Goal: Task Accomplishment & Management: Manage account settings

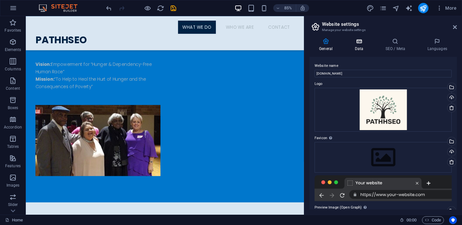
click at [357, 43] on icon at bounding box center [359, 41] width 28 height 6
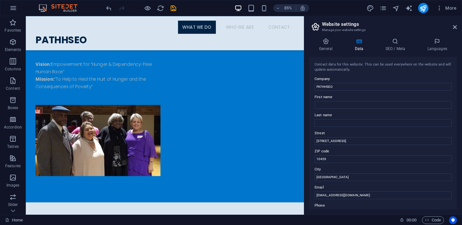
scroll to position [158, 0]
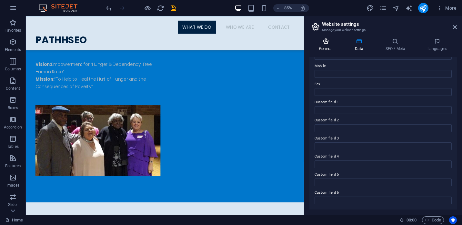
click at [325, 43] on icon at bounding box center [326, 41] width 33 height 6
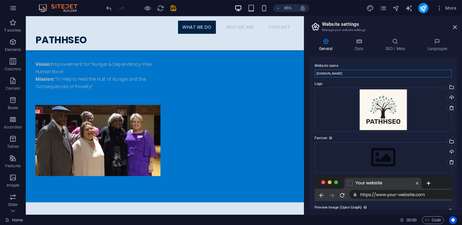
click at [351, 74] on input "pathhseo.org" at bounding box center [383, 74] width 137 height 8
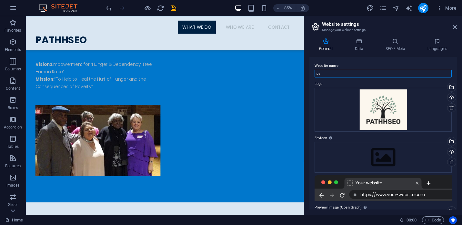
type input "p"
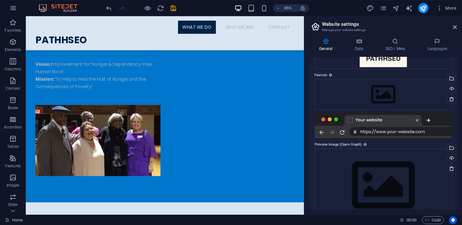
scroll to position [74, 0]
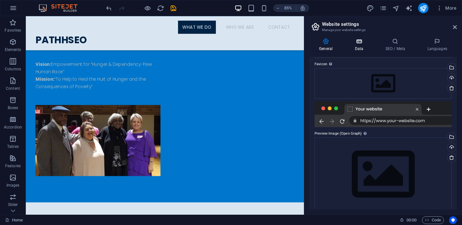
type input "PATHHSEO"
click at [359, 44] on icon at bounding box center [359, 41] width 28 height 6
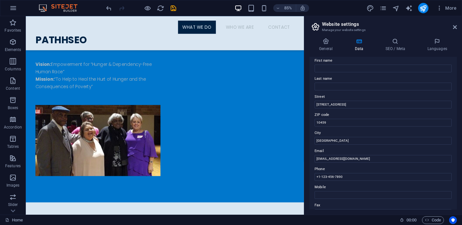
scroll to position [43, 0]
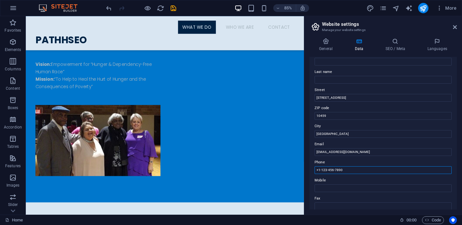
click at [358, 172] on input "+1-123-456-7890" at bounding box center [383, 170] width 137 height 8
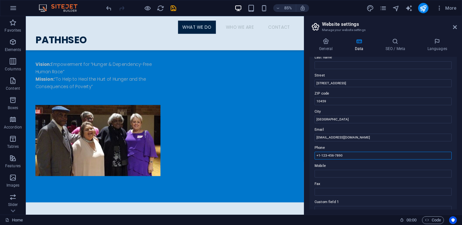
click at [354, 157] on input "+1-123-456-7890" at bounding box center [383, 156] width 137 height 8
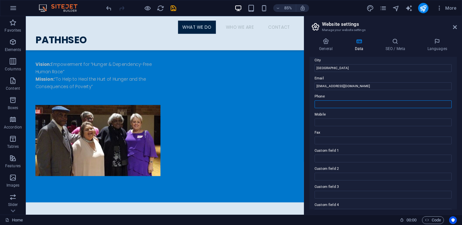
scroll to position [158, 0]
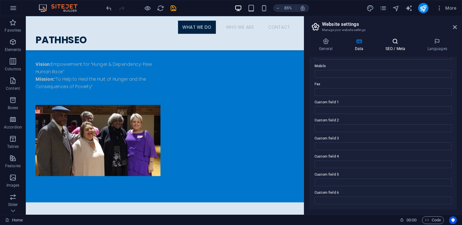
click at [402, 48] on h4 "SEO / Meta" at bounding box center [397, 45] width 42 height 14
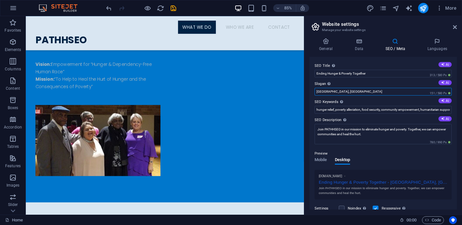
click at [350, 93] on input "South Bronx, NY" at bounding box center [383, 92] width 137 height 8
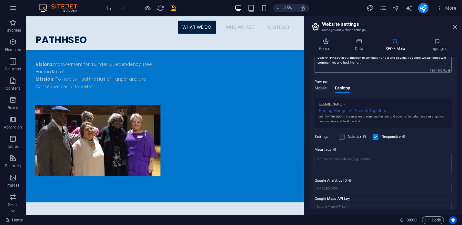
scroll to position [78, 0]
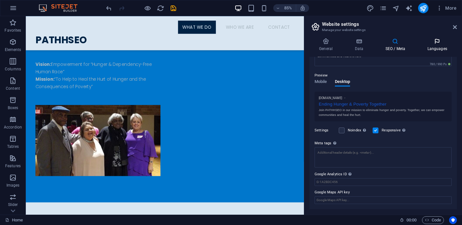
click at [442, 39] on icon at bounding box center [437, 41] width 39 height 6
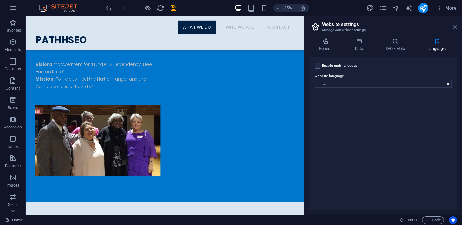
click at [455, 26] on icon at bounding box center [455, 27] width 4 height 5
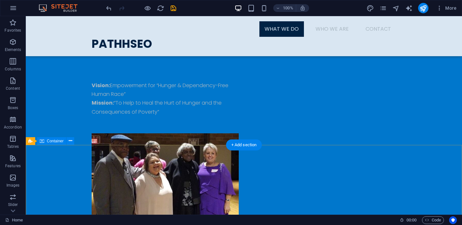
scroll to position [0, 0]
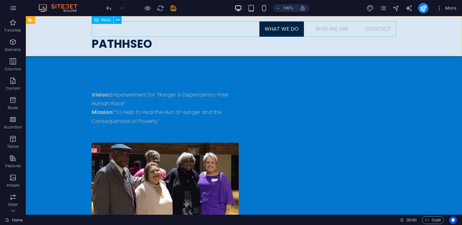
click at [332, 28] on nav "What We Do Who We Are Contact" at bounding box center [244, 28] width 305 height 15
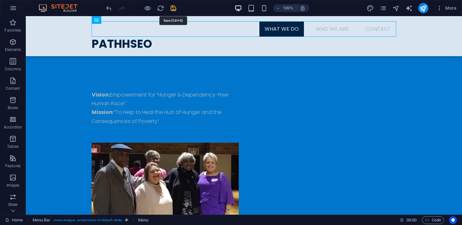
click at [173, 8] on icon "save" at bounding box center [173, 8] width 7 height 7
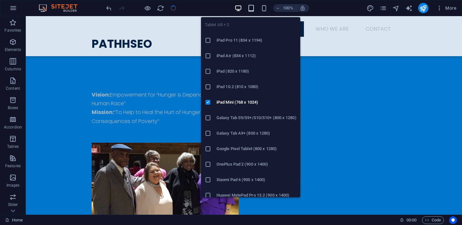
click at [250, 9] on icon "button" at bounding box center [251, 8] width 7 height 7
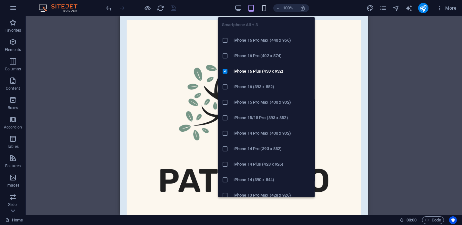
click at [263, 10] on icon "button" at bounding box center [263, 8] width 7 height 7
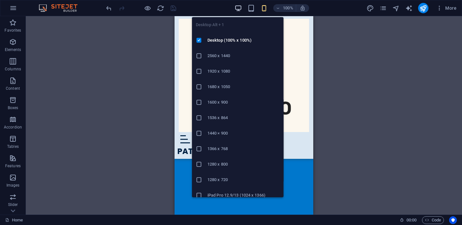
click at [240, 7] on icon "button" at bounding box center [238, 8] width 7 height 7
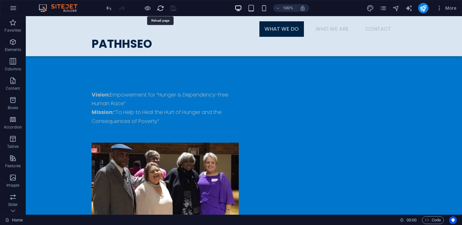
click at [162, 8] on icon "reload" at bounding box center [160, 8] width 7 height 7
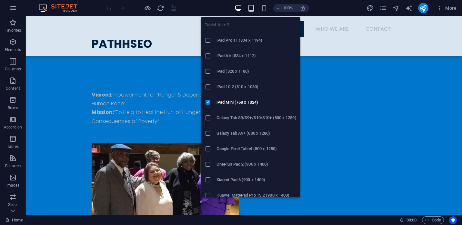
click at [251, 5] on icon "button" at bounding box center [251, 8] width 7 height 7
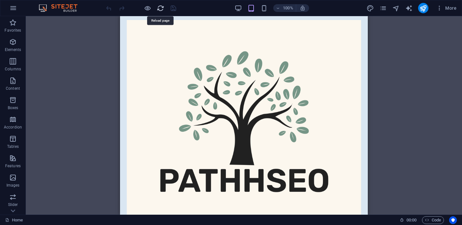
click at [159, 8] on icon "reload" at bounding box center [160, 8] width 7 height 7
click at [171, 10] on div at bounding box center [141, 8] width 72 height 10
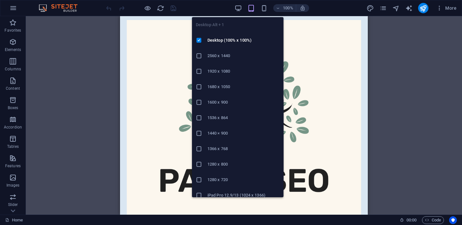
click at [234, 9] on div "100% More" at bounding box center [282, 8] width 354 height 10
click at [240, 8] on icon "button" at bounding box center [238, 8] width 7 height 7
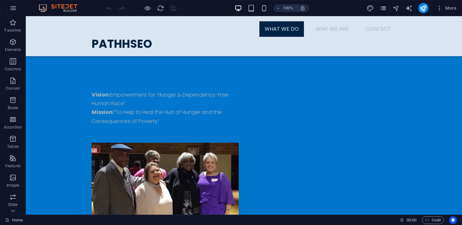
click at [387, 9] on span "pages" at bounding box center [384, 8] width 8 height 7
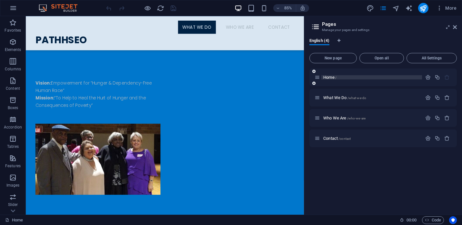
click at [361, 79] on p "Home /" at bounding box center [371, 77] width 97 height 4
click at [378, 97] on p "What We Do /what-we-do" at bounding box center [371, 98] width 97 height 4
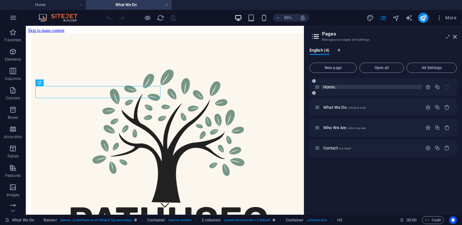
click at [353, 88] on p "Home /" at bounding box center [371, 87] width 97 height 4
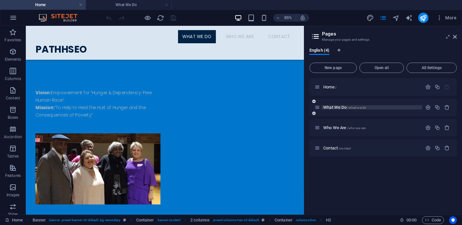
click at [384, 106] on p "What We Do /what-we-do" at bounding box center [371, 107] width 97 height 4
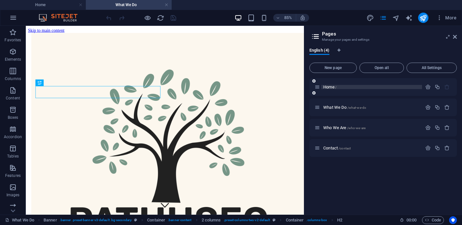
click at [377, 88] on p "Home /" at bounding box center [371, 87] width 97 height 4
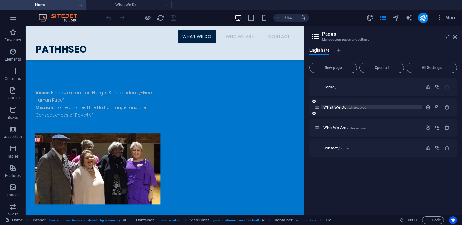
click at [389, 107] on p "What We Do /what-we-do" at bounding box center [371, 107] width 97 height 4
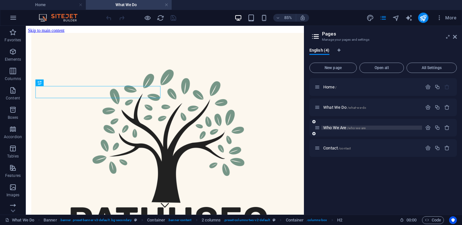
click at [376, 129] on p "Who We Are /who-we-are" at bounding box center [371, 128] width 97 height 4
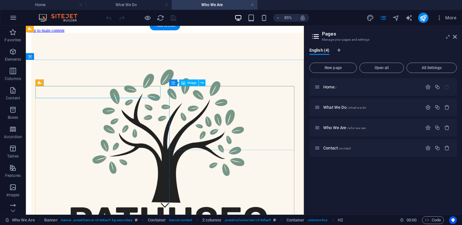
select select "%"
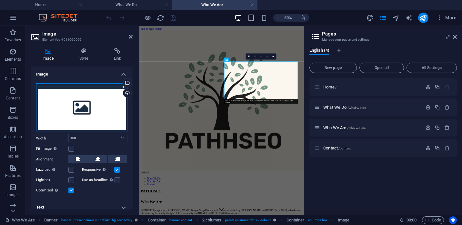
click at [78, 108] on div "Drag files here, click to choose files or select files from Files or our free s…" at bounding box center [81, 107] width 91 height 48
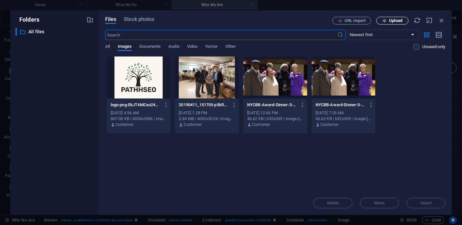
click at [387, 22] on span "Upload" at bounding box center [392, 21] width 26 height 4
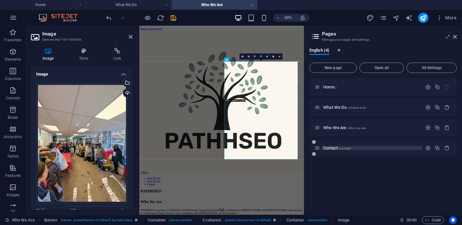
click at [330, 147] on span "Contact /contact" at bounding box center [336, 148] width 27 height 5
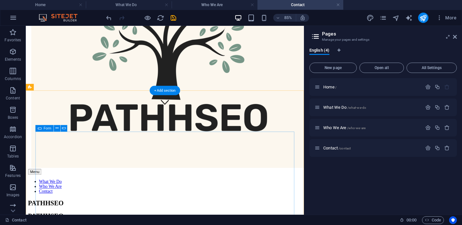
scroll to position [115, 0]
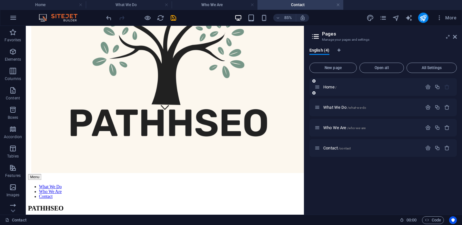
click at [341, 90] on div "Home /" at bounding box center [368, 86] width 107 height 7
click at [323, 90] on div "Home /" at bounding box center [368, 86] width 107 height 7
click at [326, 88] on span "Home /" at bounding box center [329, 87] width 13 height 5
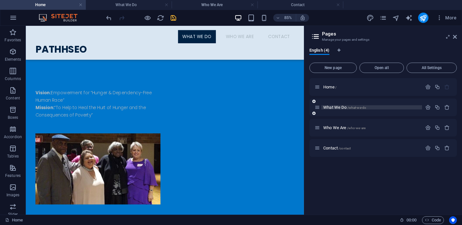
click at [334, 107] on span "What We Do /what-we-do" at bounding box center [344, 107] width 43 height 5
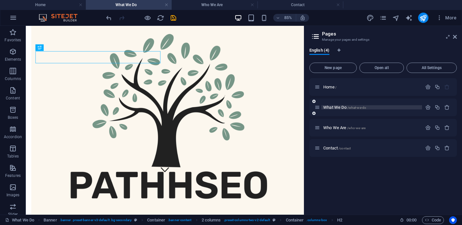
scroll to position [41, 0]
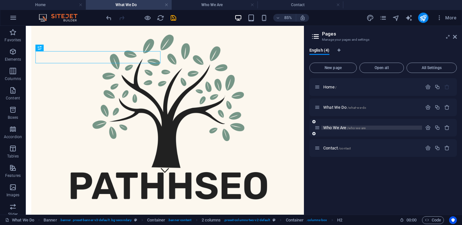
click at [333, 127] on span "Who We Are /who-we-are" at bounding box center [344, 127] width 42 height 5
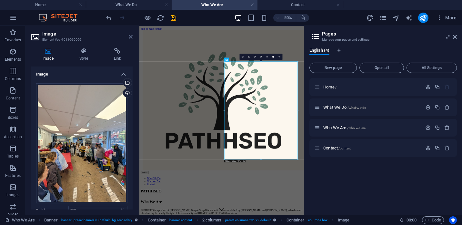
click at [130, 36] on icon at bounding box center [131, 36] width 4 height 5
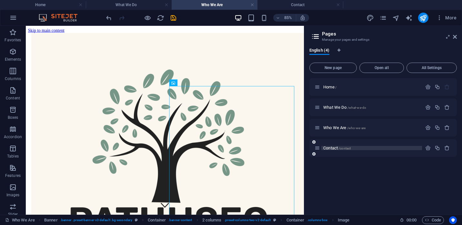
click at [330, 149] on span "Contact /contact" at bounding box center [336, 148] width 27 height 5
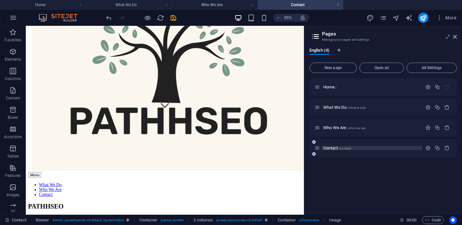
scroll to position [117, 0]
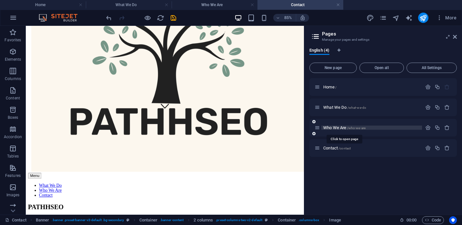
click at [332, 130] on span "Who We Are /who-we-are" at bounding box center [344, 127] width 42 height 5
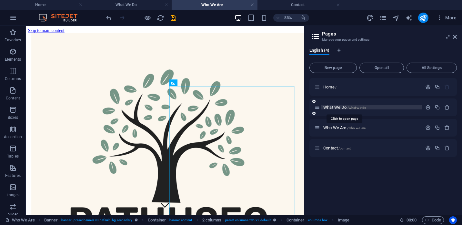
click at [331, 109] on span "What We Do /what-we-do" at bounding box center [344, 107] width 43 height 5
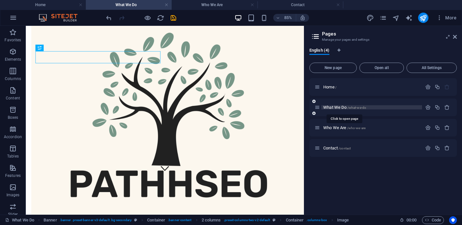
scroll to position [41, 0]
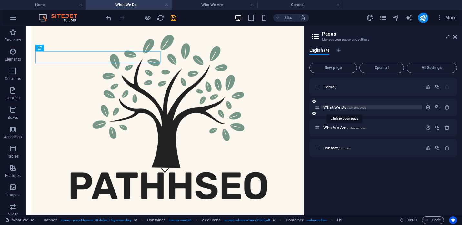
click at [332, 108] on span "What We Do /what-we-do" at bounding box center [344, 107] width 43 height 5
click at [331, 128] on span "Who We Are /who-we-are" at bounding box center [344, 127] width 42 height 5
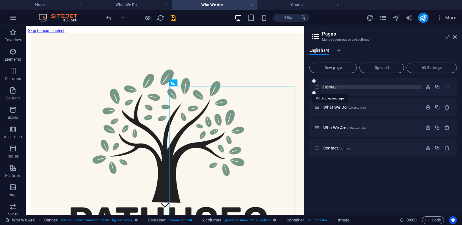
click at [325, 87] on span "Home /" at bounding box center [329, 87] width 13 height 5
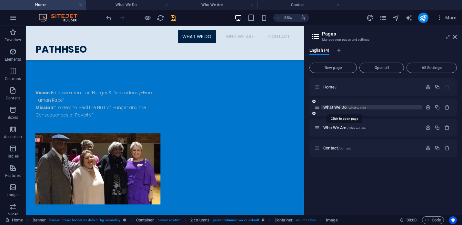
click at [331, 108] on span "What We Do /what-we-do" at bounding box center [344, 107] width 43 height 5
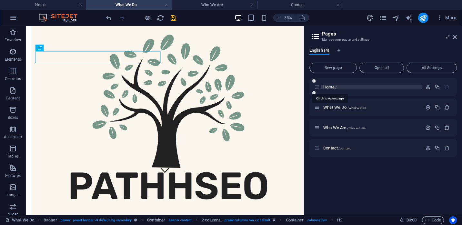
click at [328, 88] on span "Home /" at bounding box center [329, 87] width 13 height 5
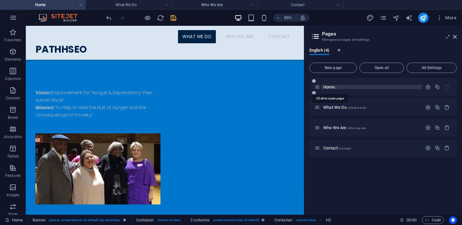
click at [328, 88] on span "Home /" at bounding box center [329, 87] width 13 height 5
click at [428, 87] on icon "button" at bounding box center [427, 86] width 5 height 5
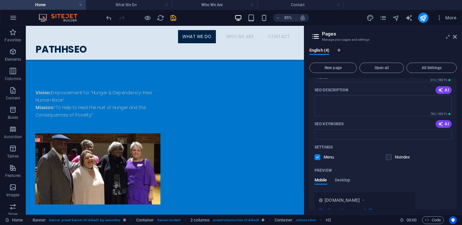
scroll to position [99, 0]
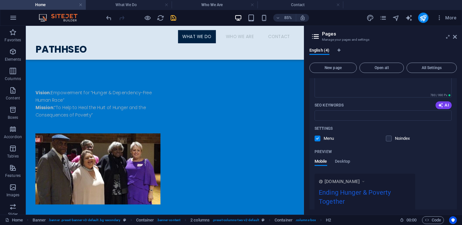
click at [422, 164] on div "Mobile Desktop" at bounding box center [383, 165] width 137 height 12
click at [425, 19] on icon "publish" at bounding box center [423, 17] width 7 height 7
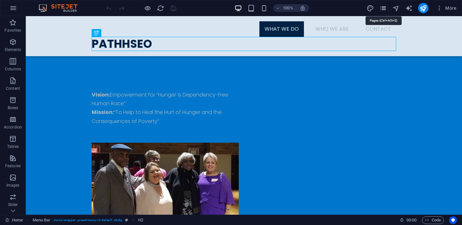
click at [383, 8] on icon "pages" at bounding box center [383, 8] width 7 height 7
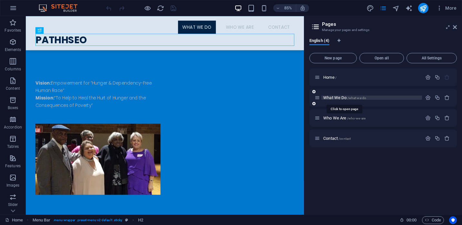
click at [353, 96] on span "/what-we-do" at bounding box center [357, 98] width 19 height 4
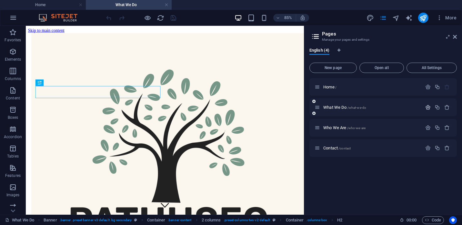
click at [429, 108] on icon "button" at bounding box center [427, 107] width 5 height 5
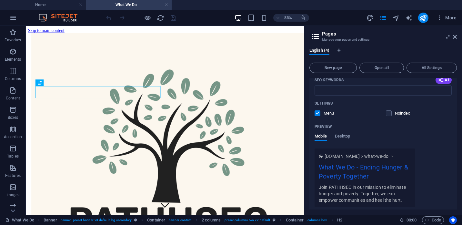
scroll to position [163, 0]
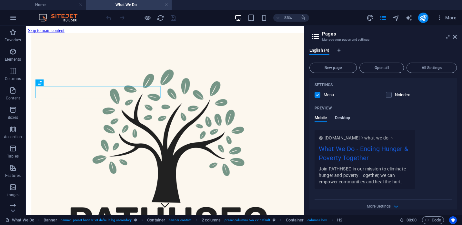
click at [344, 117] on span "Desktop" at bounding box center [342, 118] width 15 height 9
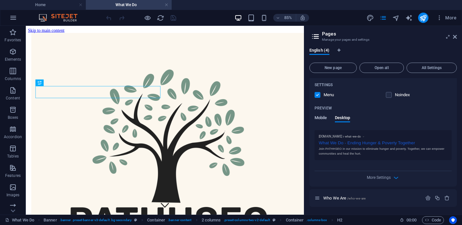
click at [321, 116] on span "Mobile" at bounding box center [321, 118] width 13 height 9
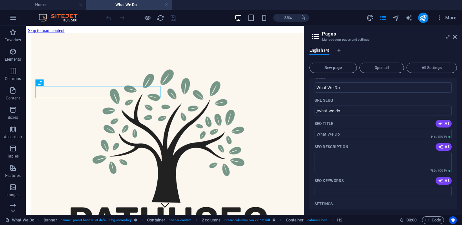
scroll to position [12, 0]
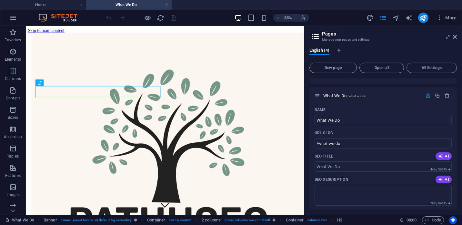
drag, startPoint x: 335, startPoint y: 70, endPoint x: 404, endPoint y: 39, distance: 75.4
click at [404, 39] on aside "Pages Manage your pages and settings English (4) New page Open all All Settings…" at bounding box center [383, 120] width 158 height 189
click at [456, 37] on icon at bounding box center [455, 36] width 4 height 5
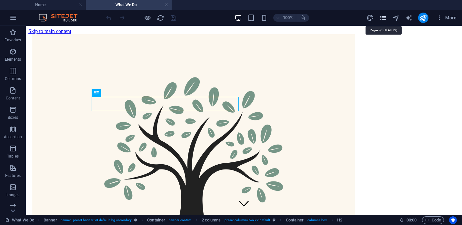
click at [384, 17] on icon "pages" at bounding box center [383, 17] width 7 height 7
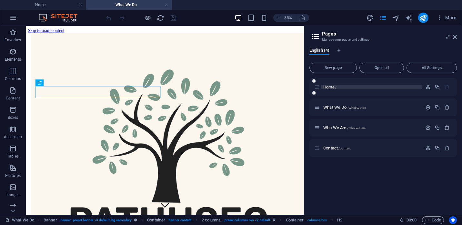
click at [341, 87] on p "Home /" at bounding box center [371, 87] width 97 height 4
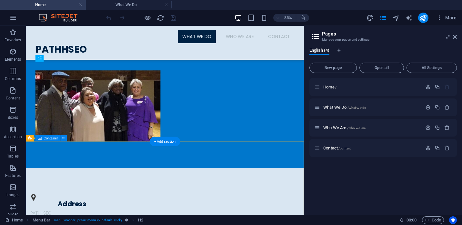
scroll to position [0, 0]
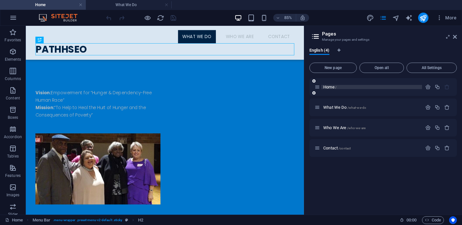
click at [366, 87] on p "Home /" at bounding box center [371, 87] width 97 height 4
click at [356, 109] on span "/what-we-do" at bounding box center [357, 108] width 19 height 4
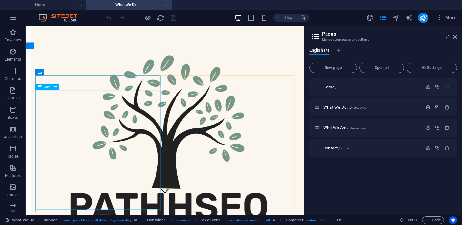
scroll to position [23, 0]
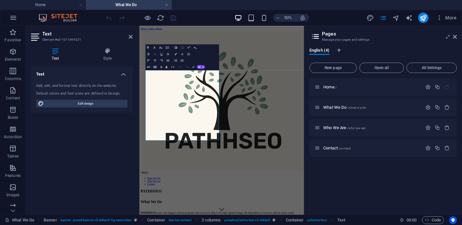
click at [102, 147] on div "Text Add, edit, and format text directly on the website. Default colors and fon…" at bounding box center [82, 137] width 102 height 143
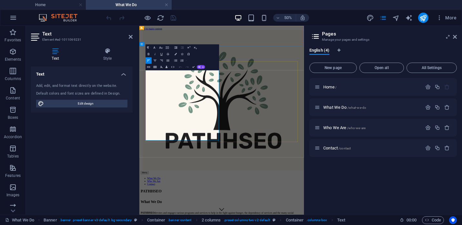
click at [330, 86] on span "Home /" at bounding box center [329, 87] width 13 height 5
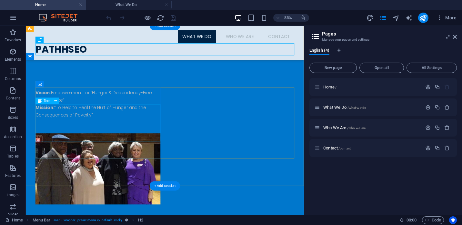
click at [93, 135] on div "Vision: Empowerment for “Hunger & Dependency-Free Human Race” Mission: “To Help…" at bounding box center [110, 122] width 147 height 44
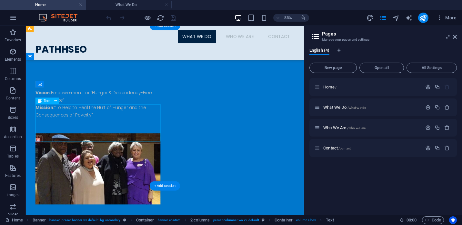
click at [108, 144] on div "Vision: Empowerment for “Hunger & Dependency-Free Human Race” Mission: “To Help…" at bounding box center [110, 122] width 147 height 44
click at [100, 144] on div "Vision: Empowerment for “Hunger & Dependency-Free Human Race” Mission: “To Help…" at bounding box center [110, 122] width 147 height 44
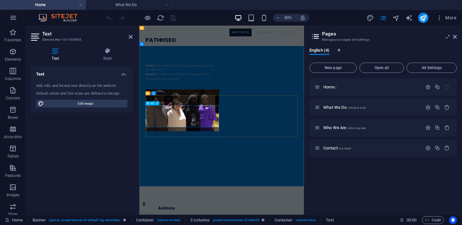
click at [237, 135] on p "Mission: “To Help to Heal the Hurt of Hunger and the Consequences of Poverty”" at bounding box center [225, 125] width 147 height 17
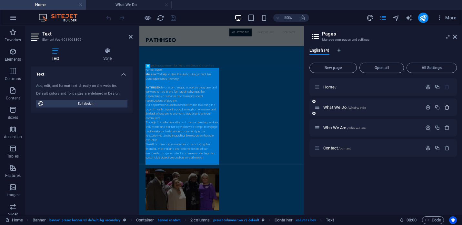
click at [448, 107] on icon "button" at bounding box center [446, 107] width 5 height 5
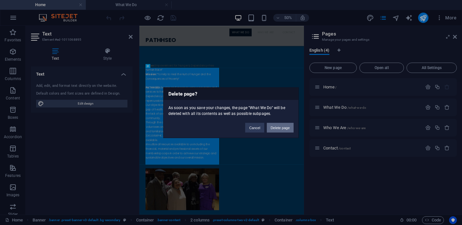
click at [278, 127] on button "Delete page" at bounding box center [280, 128] width 27 height 10
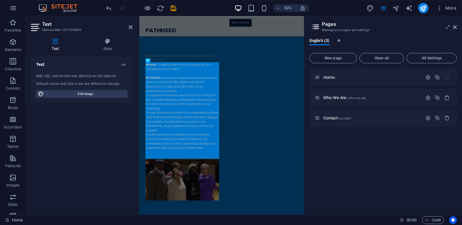
click at [336, 155] on div "Home / Who We Are /who-we-are Contact /contact" at bounding box center [383, 138] width 147 height 141
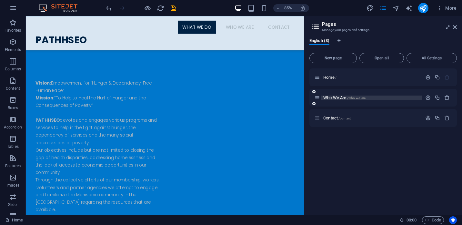
click at [335, 98] on span "Who We Are /who-we-are" at bounding box center [344, 97] width 42 height 5
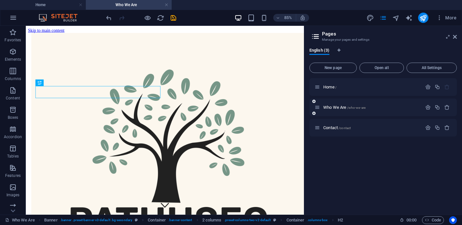
click at [333, 112] on div "Who We Are /who-we-are" at bounding box center [383, 107] width 147 height 18
click at [331, 128] on span "Contact /contact" at bounding box center [336, 127] width 27 height 5
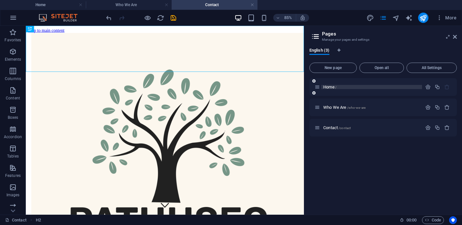
click at [330, 89] on span "Home /" at bounding box center [329, 87] width 13 height 5
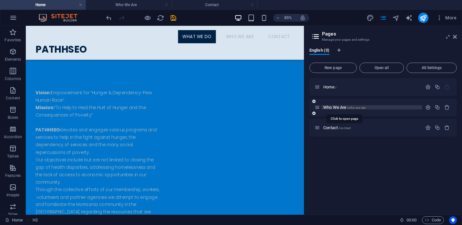
click at [332, 107] on span "Who We Are /who-we-are" at bounding box center [344, 107] width 42 height 5
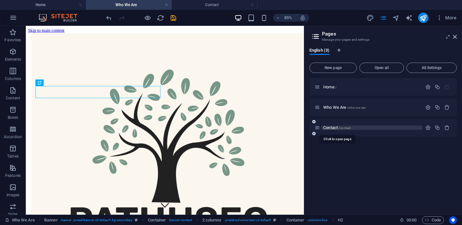
click at [332, 127] on span "Contact /contact" at bounding box center [336, 127] width 27 height 5
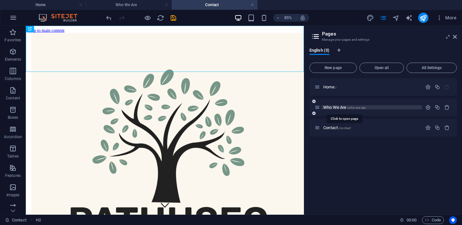
click at [341, 107] on span "Who We Are /who-we-are" at bounding box center [344, 107] width 42 height 5
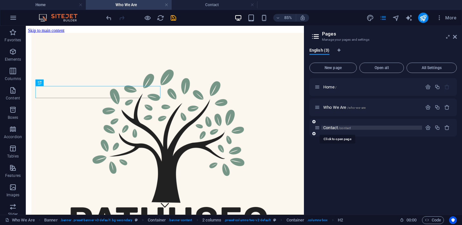
click at [329, 126] on span "Contact /contact" at bounding box center [336, 127] width 27 height 5
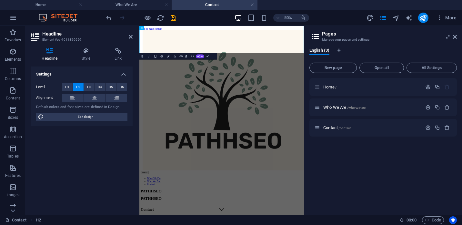
click at [57, 64] on div "Headline Style Link Settings Level H1 H2 H3 H4 H5 H6 Alignment Default colors a…" at bounding box center [82, 129] width 102 height 162
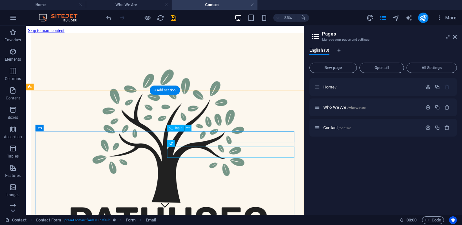
scroll to position [174, 0]
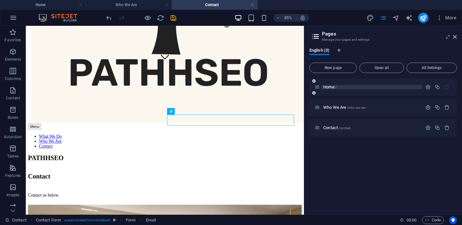
click at [324, 86] on span "Home /" at bounding box center [329, 87] width 13 height 5
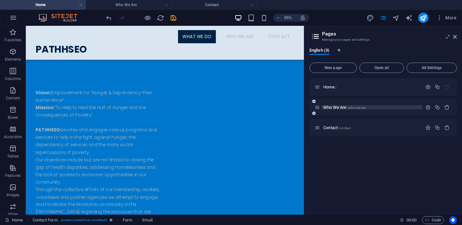
click at [333, 108] on span "Who We Are /who-we-are" at bounding box center [344, 107] width 42 height 5
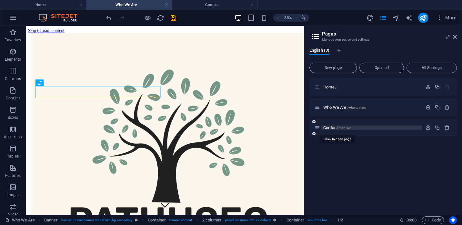
click at [333, 130] on span "Contact /contact" at bounding box center [336, 127] width 27 height 5
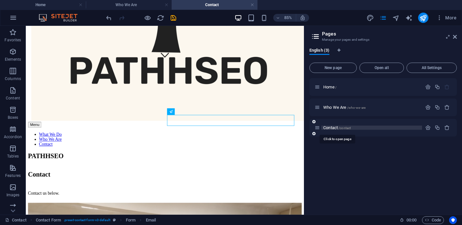
scroll to position [176, 0]
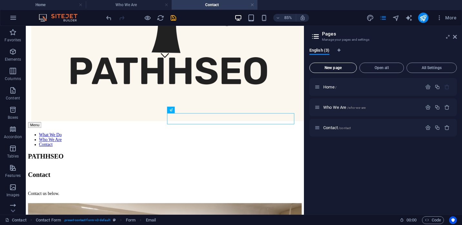
click at [329, 66] on span "New page" at bounding box center [333, 68] width 42 height 4
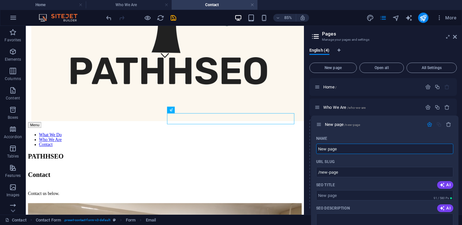
drag, startPoint x: 319, startPoint y: 149, endPoint x: 320, endPoint y: 122, distance: 26.8
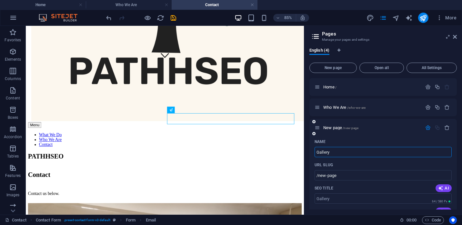
type input "Gallery"
type input "/gallery"
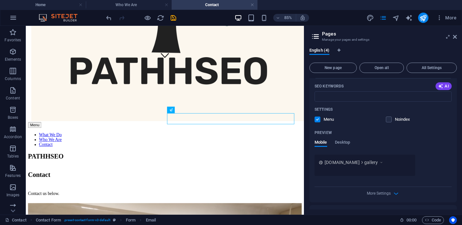
scroll to position [175, 0]
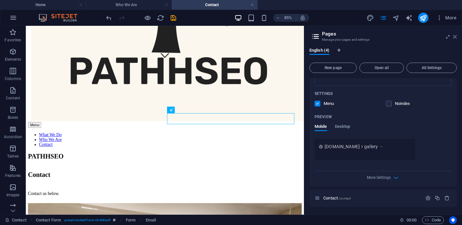
click at [456, 38] on icon at bounding box center [455, 36] width 4 height 5
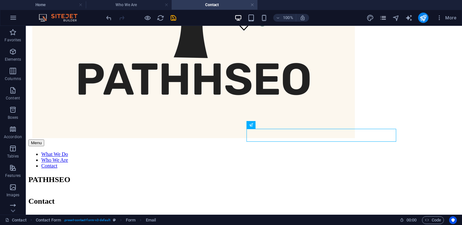
click at [383, 20] on icon "pages" at bounding box center [383, 17] width 7 height 7
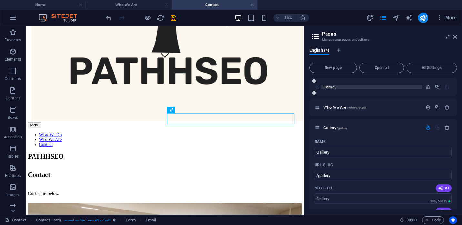
click at [331, 86] on span "Home /" at bounding box center [329, 87] width 13 height 5
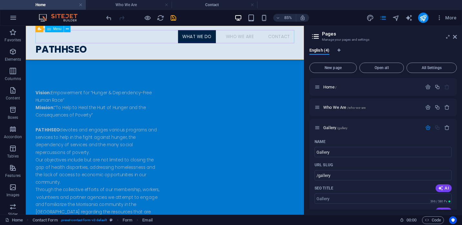
click at [142, 42] on nav "What We Do Who We Are Contact" at bounding box center [189, 38] width 305 height 15
click at [58, 31] on span "Menu" at bounding box center [57, 28] width 8 height 3
click at [67, 32] on icon at bounding box center [67, 29] width 3 height 6
click at [281, 36] on nav "What We Do Who We Are Contact" at bounding box center [189, 38] width 305 height 15
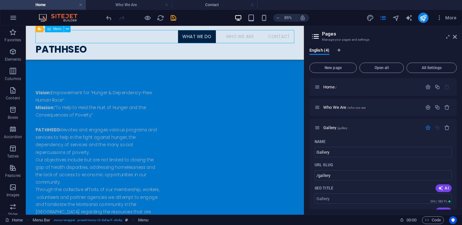
click at [281, 36] on nav "What We Do Who We Are Contact" at bounding box center [189, 38] width 305 height 15
select select
select select "1"
select select
select select "3"
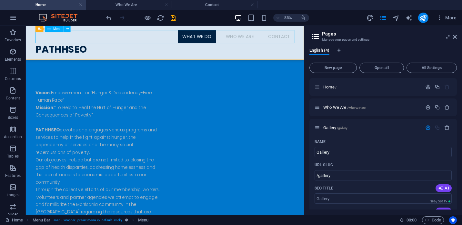
select select
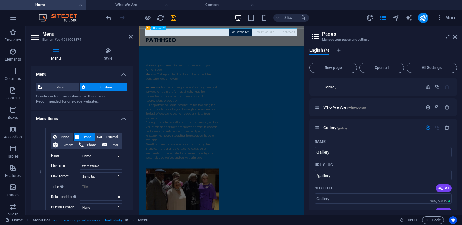
click at [346, 44] on nav "What We Do Who We Are Contact" at bounding box center [304, 38] width 305 height 15
click at [455, 37] on icon at bounding box center [455, 36] width 4 height 5
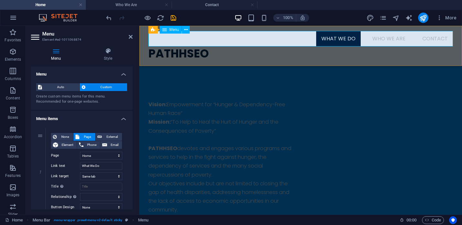
click at [381, 40] on nav "What We Do Who We Are Contact" at bounding box center [300, 38] width 305 height 15
click at [66, 86] on span "Auto" at bounding box center [61, 87] width 34 height 8
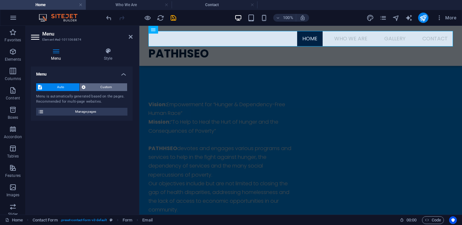
click at [90, 87] on span "Custom" at bounding box center [106, 87] width 38 height 8
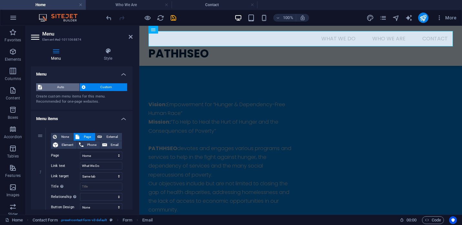
click at [60, 89] on span "Auto" at bounding box center [61, 87] width 34 height 8
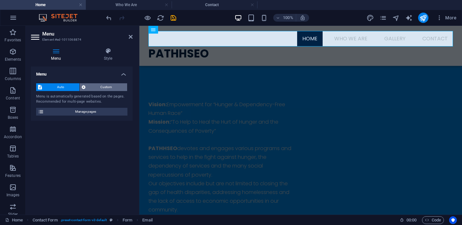
click at [106, 86] on span "Custom" at bounding box center [106, 87] width 38 height 8
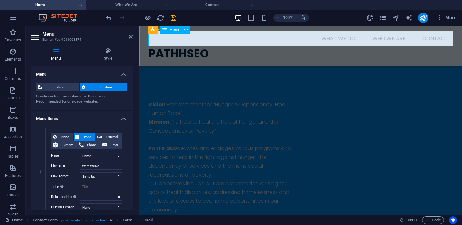
click at [344, 38] on nav "What We Do Who We Are Contact" at bounding box center [300, 38] width 305 height 15
click at [167, 30] on icon at bounding box center [164, 30] width 5 height 8
click at [164, 31] on icon at bounding box center [164, 30] width 5 height 8
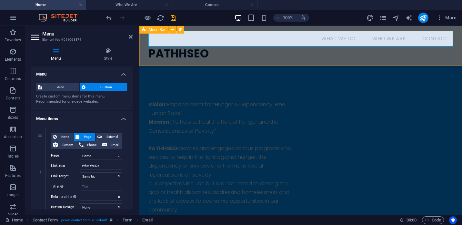
click at [143, 31] on icon at bounding box center [144, 30] width 4 height 8
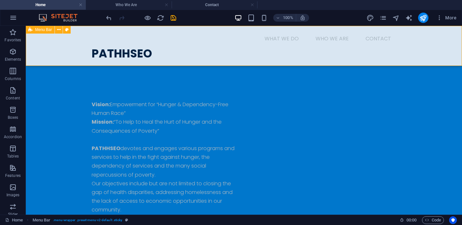
click at [30, 31] on icon at bounding box center [30, 30] width 4 height 8
click at [68, 29] on icon at bounding box center [67, 29] width 4 height 7
select select "rem"
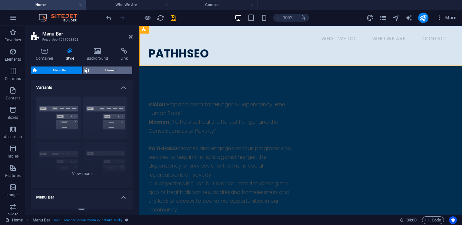
click at [105, 70] on span "Element" at bounding box center [110, 70] width 39 height 8
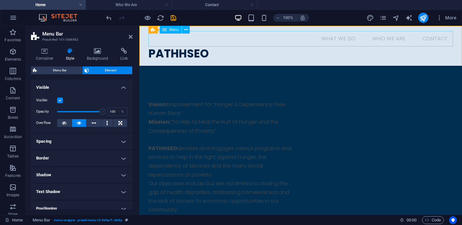
click at [342, 37] on nav "What We Do Who We Are Contact" at bounding box center [300, 38] width 305 height 15
click at [339, 36] on nav "What We Do Who We Are Contact" at bounding box center [300, 38] width 305 height 15
select select
select select "1"
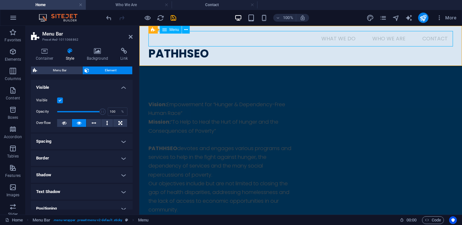
select select
select select "3"
select select
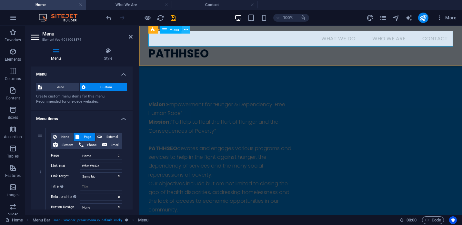
click at [188, 28] on icon at bounding box center [186, 29] width 4 height 7
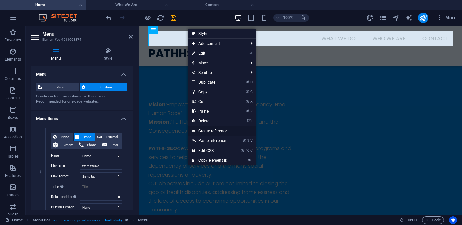
click at [208, 131] on link "Create reference" at bounding box center [221, 131] width 67 height 10
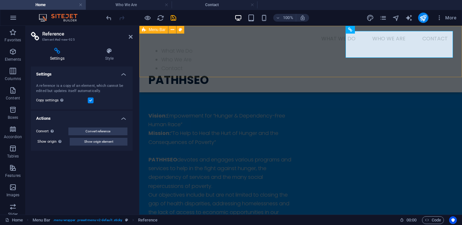
click at [377, 29] on div "Menu What We Do Who We Are Contact What We Do Who We Are Contact PATHHSEO" at bounding box center [300, 59] width 323 height 66
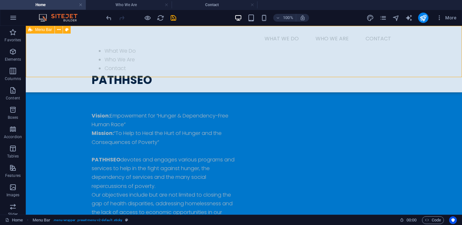
click at [304, 75] on div "Menu What We Do Who We Are Contact What We Do Who We Are Contact PATHHSEO" at bounding box center [244, 59] width 436 height 66
click at [312, 46] on div "What We Do Who We Are Contact" at bounding box center [244, 59] width 305 height 26
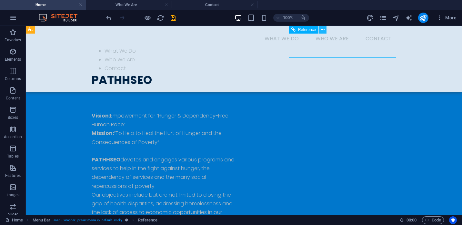
click at [322, 29] on icon at bounding box center [323, 29] width 4 height 7
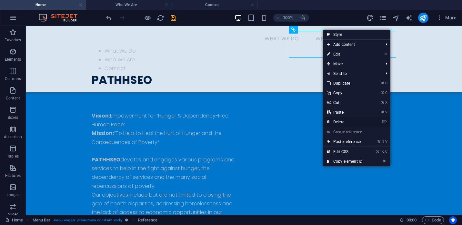
click at [337, 120] on link "⌦ Delete" at bounding box center [344, 122] width 43 height 10
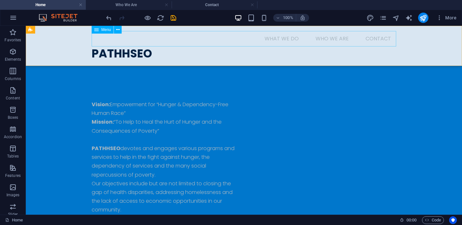
click at [315, 34] on nav "What We Do Who We Are Contact" at bounding box center [244, 38] width 305 height 15
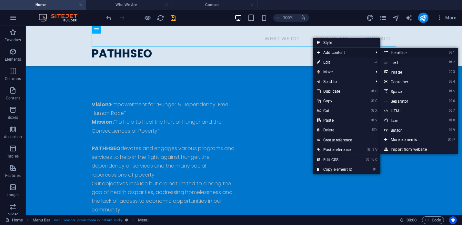
click at [391, 52] on link "⌘ 1 Headline" at bounding box center [407, 53] width 53 height 10
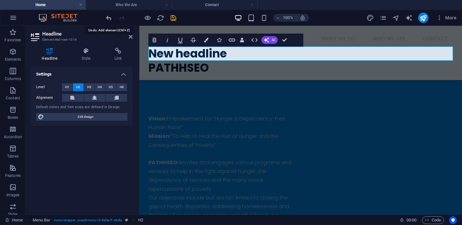
click at [110, 15] on icon "undo" at bounding box center [108, 17] width 7 height 7
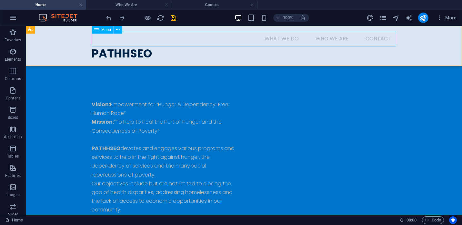
click at [364, 40] on nav "What We Do Who We Are Contact" at bounding box center [244, 38] width 305 height 15
select select
select select "1"
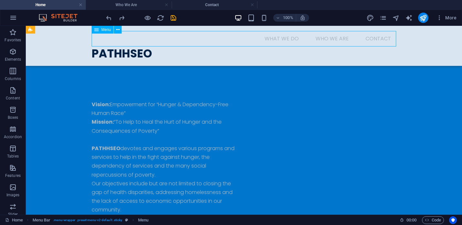
select select
select select "3"
select select
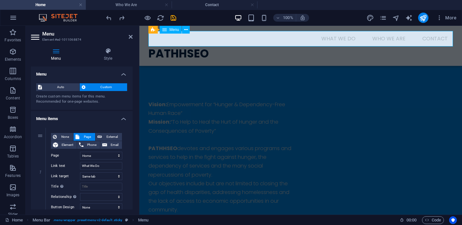
click at [358, 38] on nav "What We Do Who We Are Contact" at bounding box center [300, 38] width 305 height 15
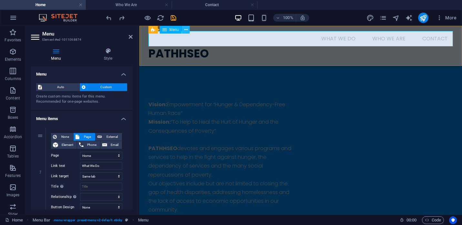
click at [186, 31] on icon at bounding box center [186, 29] width 4 height 7
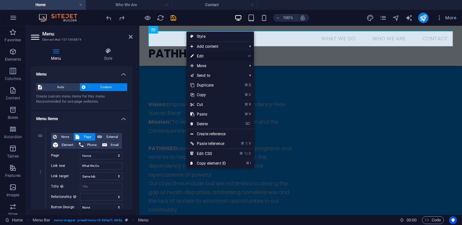
click at [205, 56] on link "⏎ Edit" at bounding box center [208, 56] width 43 height 10
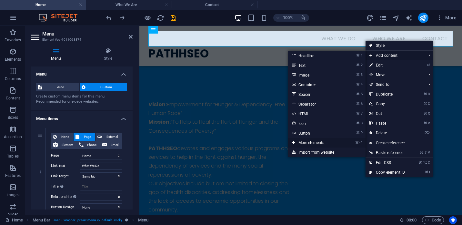
click at [303, 143] on link "⌘ ⏎ More elements ..." at bounding box center [314, 143] width 53 height 10
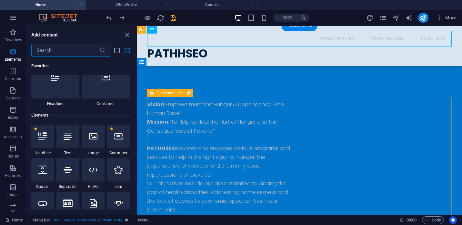
scroll to position [69, 0]
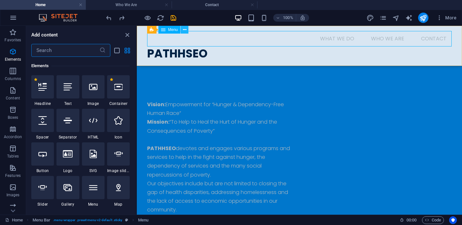
click at [185, 30] on icon at bounding box center [185, 29] width 4 height 7
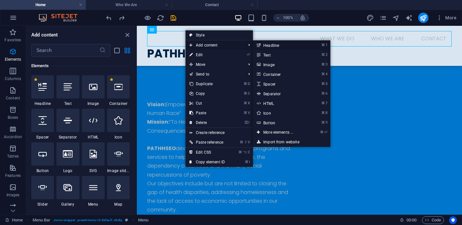
click at [280, 46] on link "⌘ 1 Headline" at bounding box center [279, 45] width 53 height 10
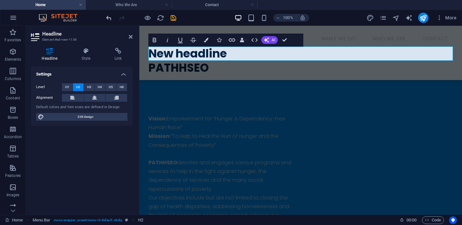
click at [107, 20] on icon "undo" at bounding box center [108, 17] width 7 height 7
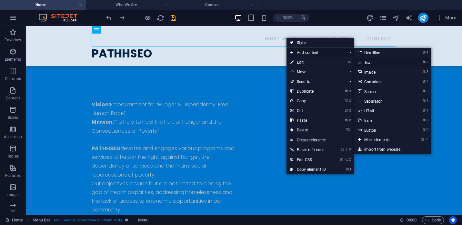
click at [375, 63] on link "⌘ 2 Text" at bounding box center [380, 62] width 53 height 10
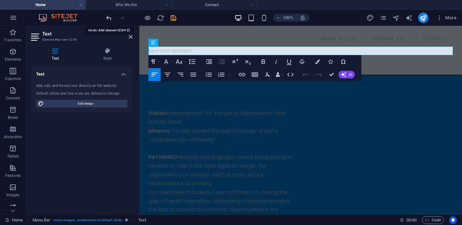
click at [106, 19] on icon "undo" at bounding box center [108, 17] width 7 height 7
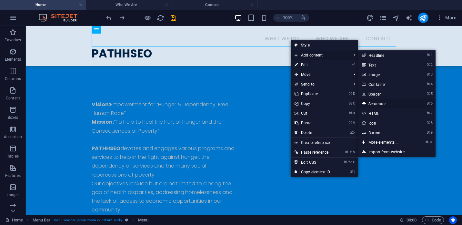
click at [379, 103] on link "⌘ 6 Separator" at bounding box center [384, 104] width 53 height 10
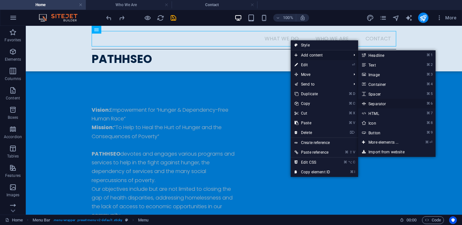
select select "%"
select select "px"
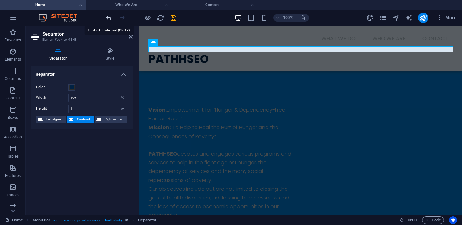
click at [106, 16] on icon "undo" at bounding box center [108, 17] width 7 height 7
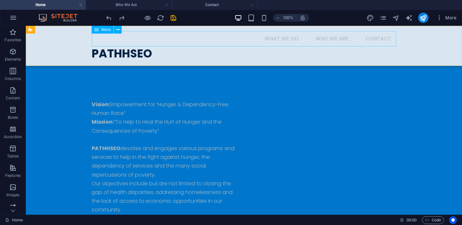
click at [274, 40] on nav "What We Do Who We Are Contact" at bounding box center [244, 38] width 305 height 15
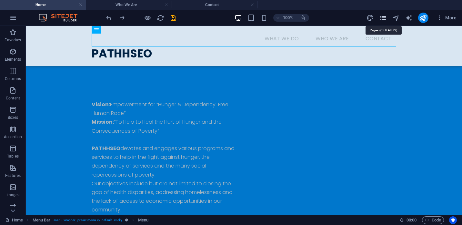
click at [385, 18] on icon "pages" at bounding box center [383, 17] width 7 height 7
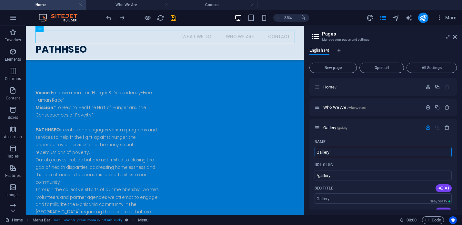
click at [332, 36] on h2 "Pages" at bounding box center [389, 34] width 135 height 6
click at [433, 69] on span "All Settings" at bounding box center [432, 68] width 45 height 4
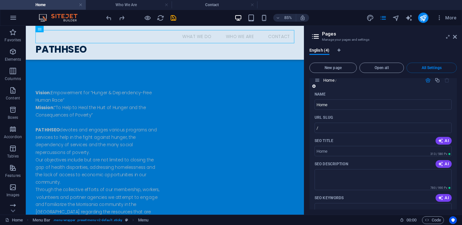
scroll to position [0, 0]
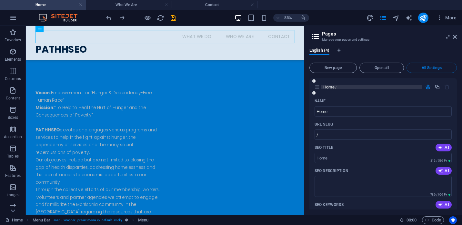
click at [329, 86] on span "Home /" at bounding box center [329, 87] width 13 height 5
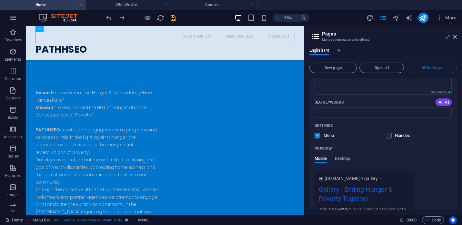
scroll to position [666, 0]
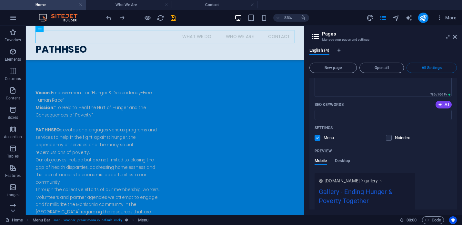
click at [318, 139] on label at bounding box center [318, 138] width 6 height 6
click at [0, 0] on input "checkbox" at bounding box center [0, 0] width 0 height 0
click at [318, 139] on label at bounding box center [318, 138] width 6 height 6
click at [0, 0] on input "checkbox" at bounding box center [0, 0] width 0 height 0
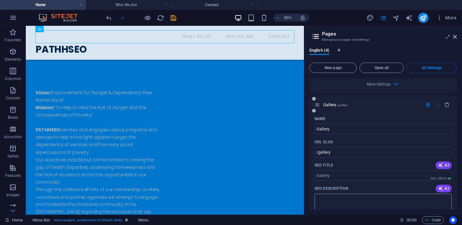
scroll to position [545, 0]
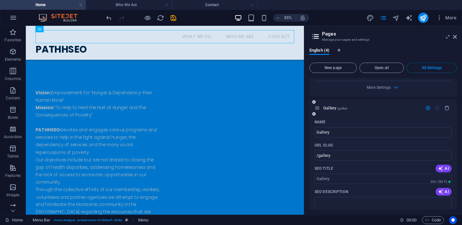
click at [428, 108] on icon "button" at bounding box center [427, 107] width 5 height 5
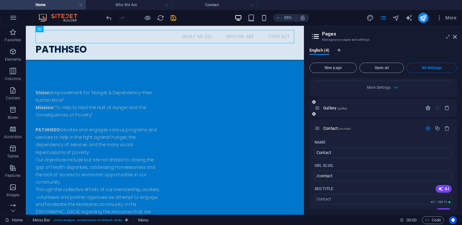
click at [428, 107] on icon "button" at bounding box center [427, 107] width 5 height 5
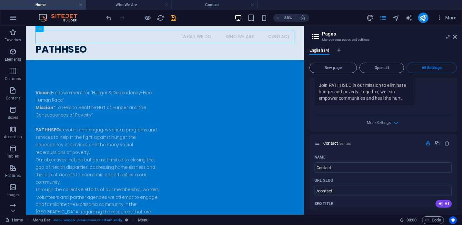
scroll to position [798, 0]
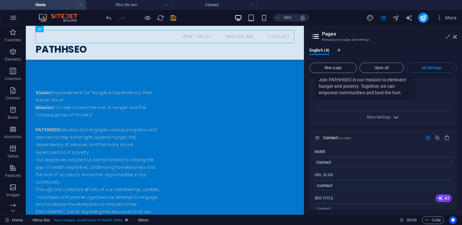
click at [396, 117] on icon "button" at bounding box center [395, 117] width 7 height 7
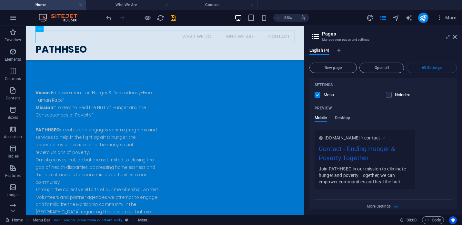
scroll to position [1093, 0]
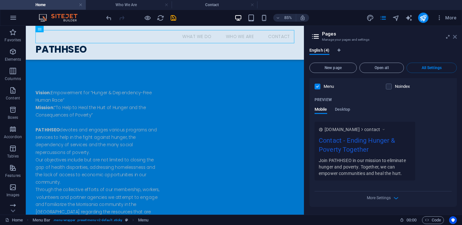
click at [455, 37] on icon at bounding box center [455, 36] width 4 height 5
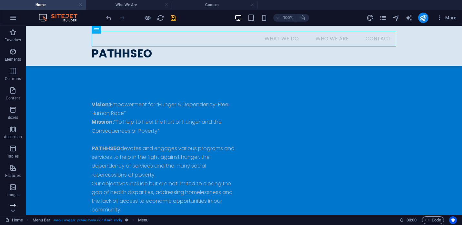
click at [12, 205] on icon "button" at bounding box center [13, 207] width 8 height 8
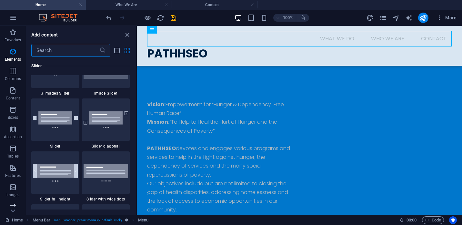
scroll to position [3689, 0]
click at [12, 205] on icon "button" at bounding box center [13, 207] width 8 height 8
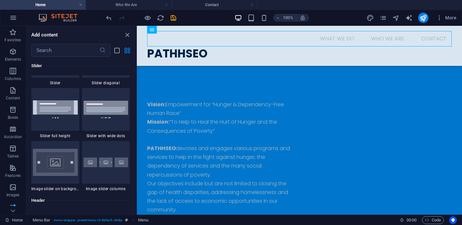
scroll to position [3755, 0]
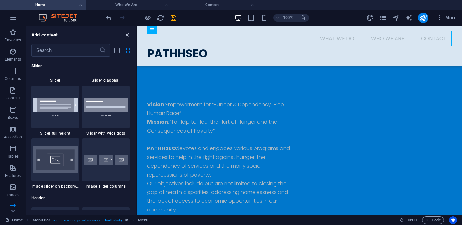
click at [127, 33] on icon "close panel" at bounding box center [127, 34] width 7 height 7
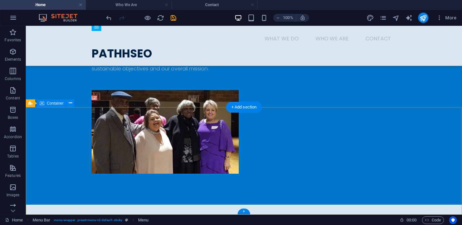
scroll to position [0, 0]
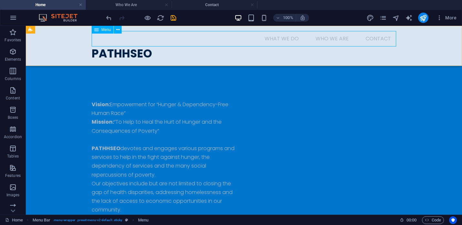
click at [284, 39] on nav "What We Do Who We Are Contact" at bounding box center [244, 38] width 305 height 15
click at [285, 55] on div "PATHHSEO" at bounding box center [244, 53] width 305 height 14
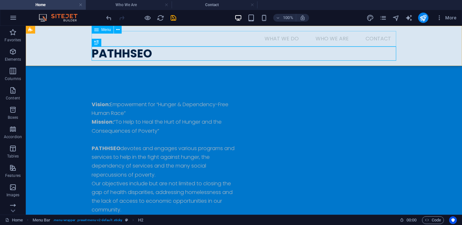
click at [285, 38] on nav "What We Do Who We Are Contact" at bounding box center [244, 38] width 305 height 15
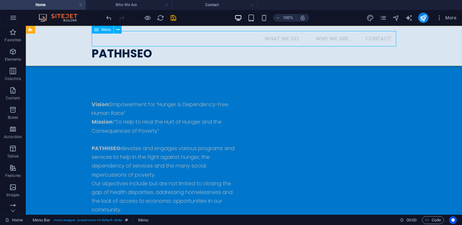
click at [98, 31] on icon at bounding box center [96, 30] width 5 height 8
click at [119, 31] on icon at bounding box center [118, 29] width 4 height 7
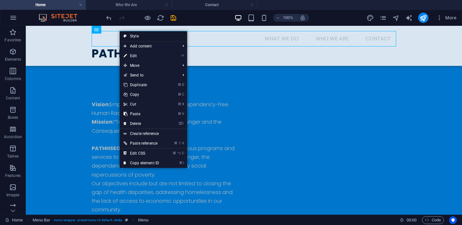
click at [141, 37] on link "Style" at bounding box center [153, 36] width 67 height 10
select select "rem"
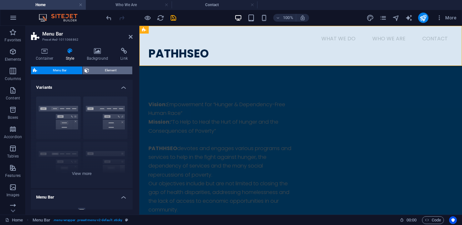
click at [104, 71] on span "Element" at bounding box center [110, 70] width 39 height 8
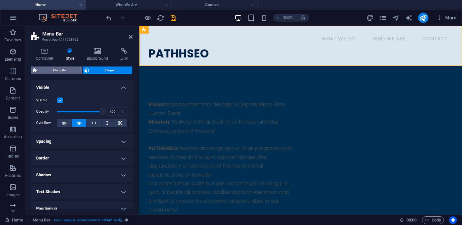
click at [69, 69] on span "Menu Bar" at bounding box center [59, 70] width 41 height 8
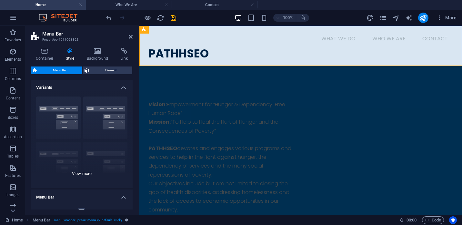
click at [68, 114] on div "Border Centered Default Fixed Loki Trigger Wide XXL" at bounding box center [82, 139] width 102 height 97
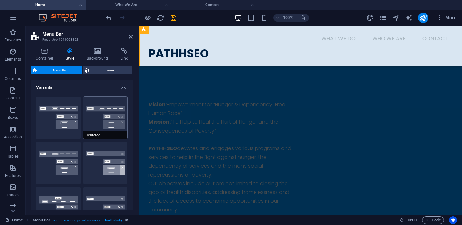
click at [104, 115] on button "Centered" at bounding box center [105, 118] width 45 height 43
click at [58, 122] on button "Border" at bounding box center [58, 118] width 45 height 43
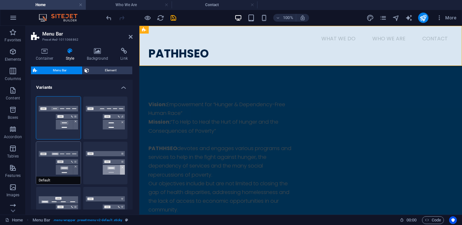
click at [59, 158] on button "Default" at bounding box center [58, 163] width 45 height 43
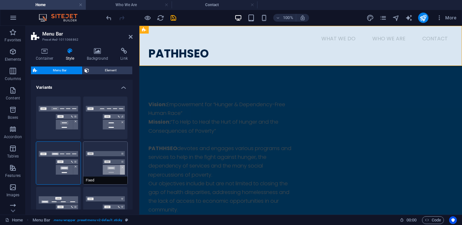
click at [118, 166] on button "Fixed" at bounding box center [105, 163] width 45 height 43
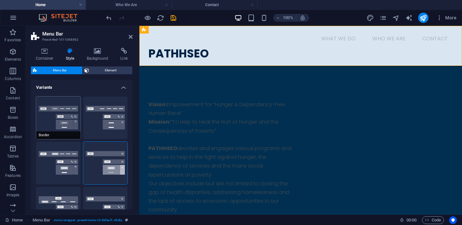
click at [75, 121] on button "Border" at bounding box center [58, 118] width 45 height 43
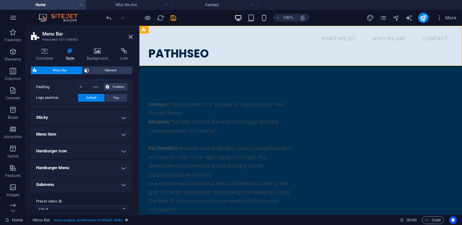
scroll to position [247, 0]
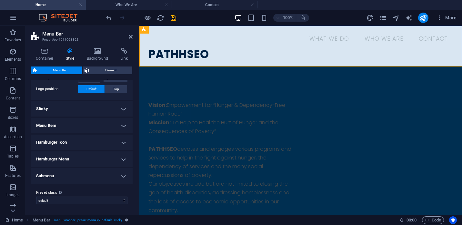
click at [59, 158] on h4 "Hamburger Menu" at bounding box center [82, 158] width 102 height 15
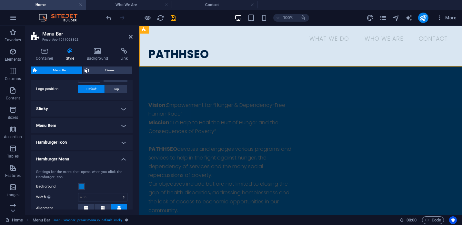
click at [59, 142] on h4 "Hamburger Icon" at bounding box center [82, 142] width 102 height 15
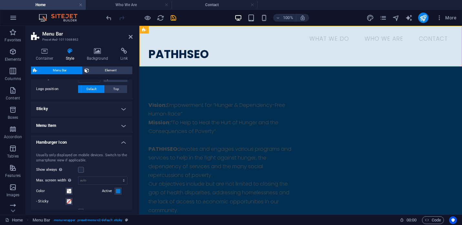
click at [55, 125] on h4 "Menu Item" at bounding box center [82, 125] width 102 height 15
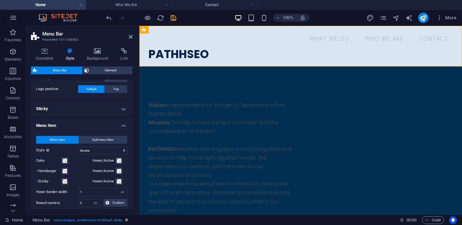
click at [58, 110] on h4 "Sticky" at bounding box center [82, 108] width 102 height 15
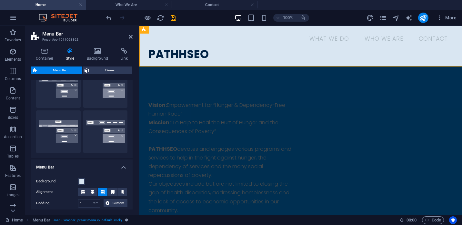
scroll to position [93, 0]
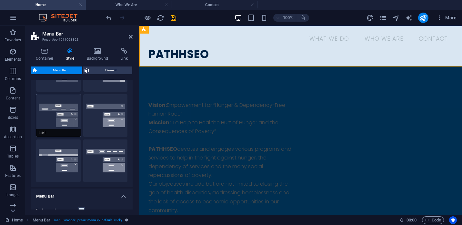
click at [65, 110] on button "Loki" at bounding box center [58, 115] width 45 height 43
type input "0"
select select "DISABLED_OPTION_VALUE"
type input "2"
type input "1"
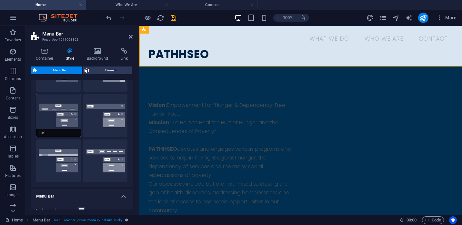
select select "sticky_menu"
type input "2"
type input "4"
select select "hover_box_bottom"
type input "0"
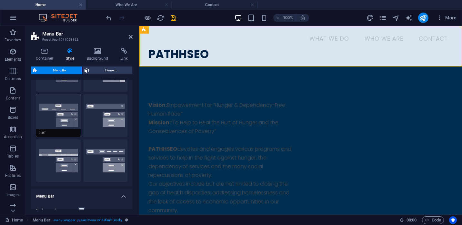
type input "2"
select select "link-default-font"
select select "px"
select select
type input "0"
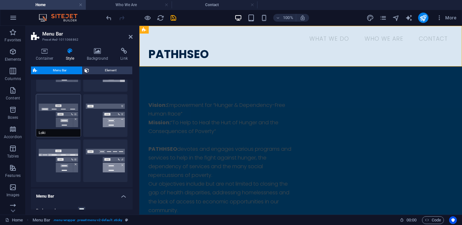
type input "100"
select select "%"
click at [109, 125] on button "Trigger" at bounding box center [105, 115] width 45 height 43
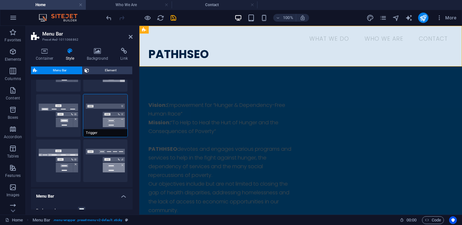
type input "1"
type input "0"
select select "hover_border_vertical"
type input "1"
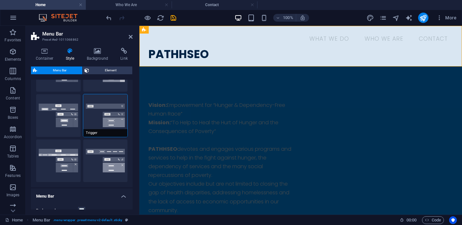
select select "link-special-font"
type input "1.5"
select select "rem"
select select "700"
type input "50"
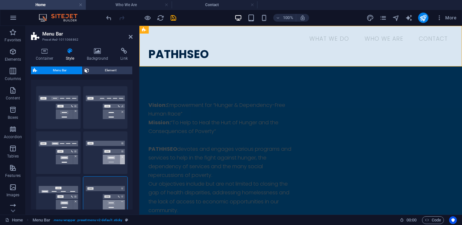
scroll to position [0, 0]
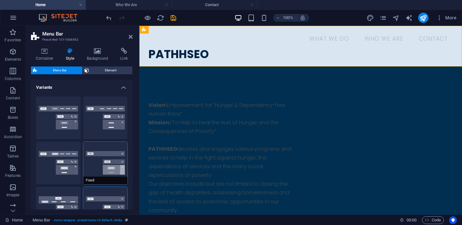
click at [104, 164] on button "Fixed" at bounding box center [105, 163] width 45 height 43
select select "hover_box_bottom"
select select "link-special-font"
type input "1.5"
select select "rem"
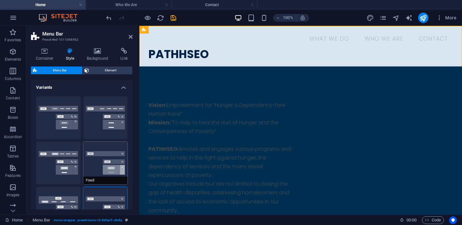
select select "700"
select select "DISABLED_OPTION_VALUE"
type input "0.8"
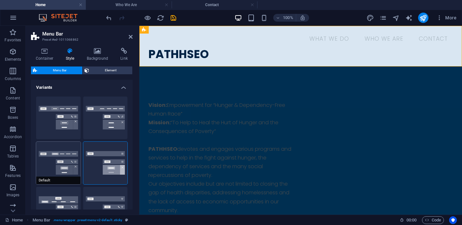
click at [64, 164] on button "Default" at bounding box center [58, 163] width 45 height 43
select select "link-default-font"
select select "px"
select select
type input "100"
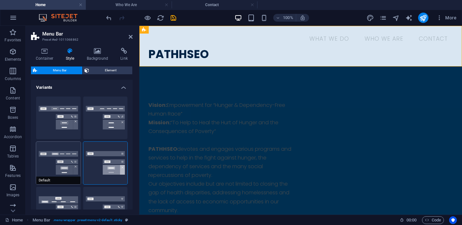
select select "%"
type input "0.3"
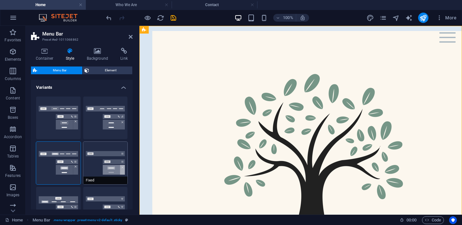
click at [108, 163] on button "Fixed" at bounding box center [105, 163] width 45 height 43
select select "link-special-font"
type input "1.5"
select select "rem"
select select "700"
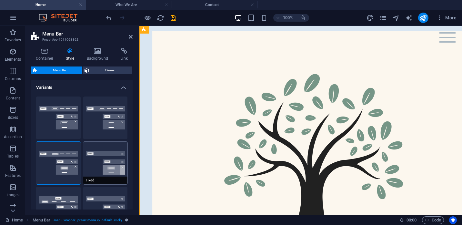
select select "DISABLED_OPTION_VALUE"
type input "0.8"
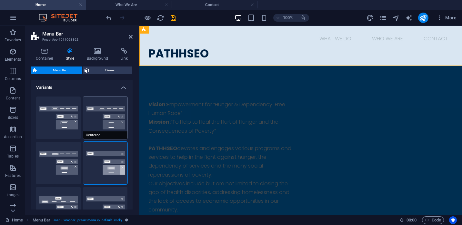
click at [101, 134] on span "Centered" at bounding box center [105, 135] width 45 height 8
select select "hover_border_bottom"
type input "1"
select select "DISABLED_OPTION_VALUE"
type input "0"
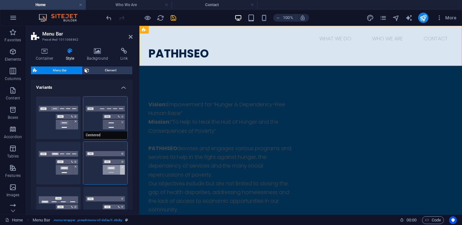
type input "0"
select select "link-special-font"
type input "1.5"
select select "rem"
select select
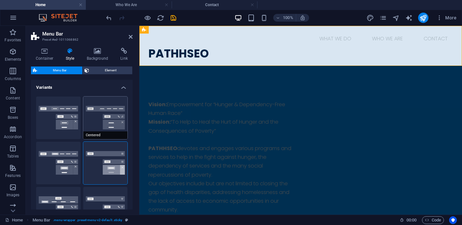
type input "2"
type input "100"
select select "%"
type input "0.5"
click at [58, 130] on button "Border" at bounding box center [58, 118] width 45 height 43
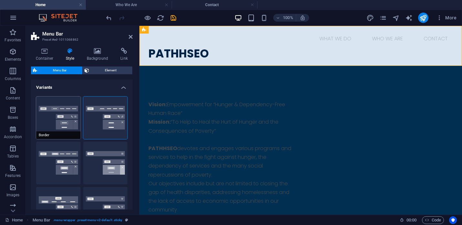
select select "sticky_reverse"
select select "hover_border"
type input "1"
type input "3"
type input "1"
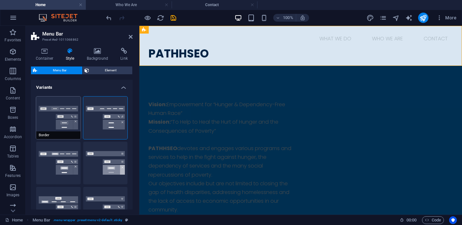
type input "1"
select select "rem"
type input "1"
select select "link-special-font"
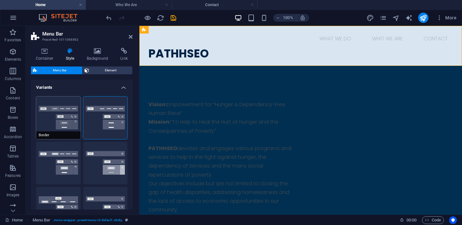
type input "1.1"
select select "rem"
select select
type input "1"
select select "DISABLED_OPTION_VALUE"
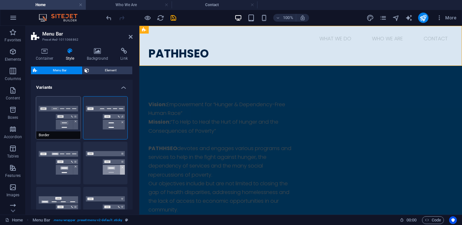
type input "0.3"
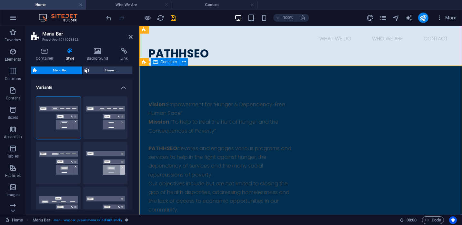
select select "300"
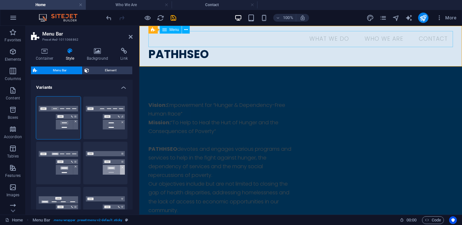
click at [293, 34] on nav "What We Do Who We Are Contact" at bounding box center [300, 39] width 305 height 16
click at [124, 53] on icon at bounding box center [124, 51] width 17 height 6
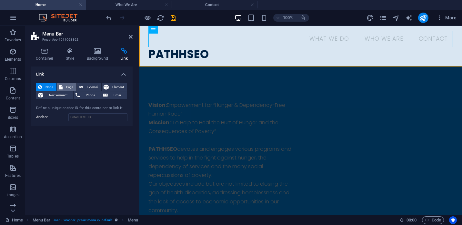
click at [67, 89] on span "Page" at bounding box center [70, 87] width 10 height 8
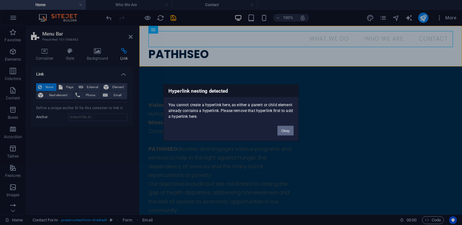
click at [282, 131] on button "Okay" at bounding box center [286, 131] width 16 height 10
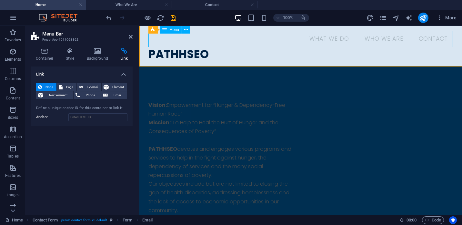
click at [342, 37] on nav "What We Do Who We Are Contact" at bounding box center [300, 39] width 305 height 16
select select
select select "1"
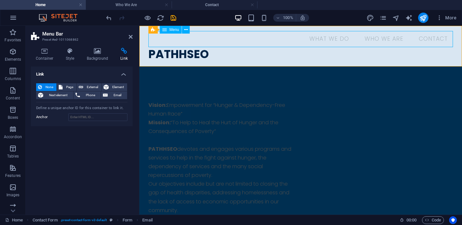
select select
select select "3"
select select
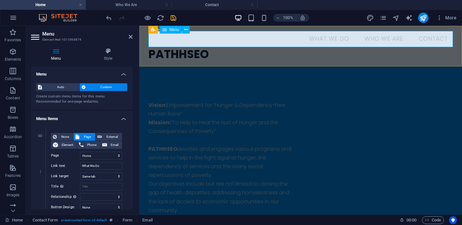
click at [338, 37] on nav "What We Do Who We Are Contact" at bounding box center [300, 39] width 305 height 16
click at [85, 138] on span "Page" at bounding box center [87, 137] width 12 height 8
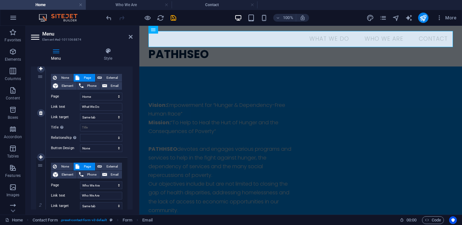
scroll to position [68, 0]
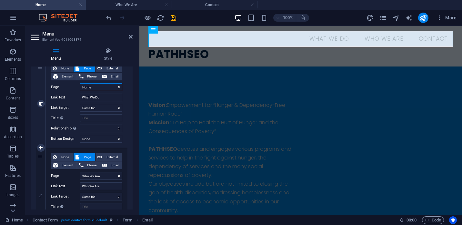
select select "2"
click option "Gallery" at bounding box center [0, 0] width 0 height 0
select select
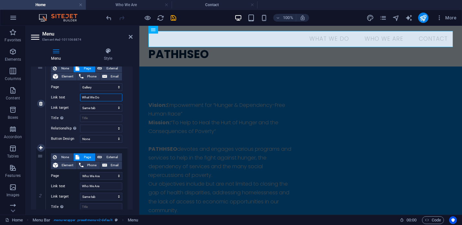
click at [110, 98] on input "What We Do" at bounding box center [101, 98] width 42 height 8
type input "Gallery"
select select
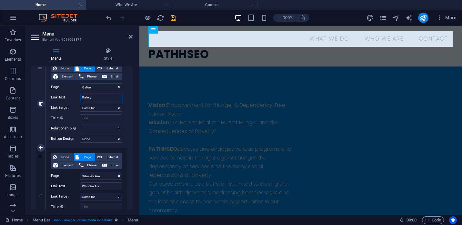
select select
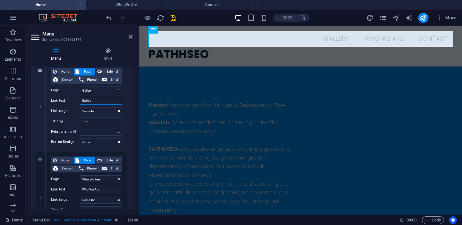
scroll to position [0, 0]
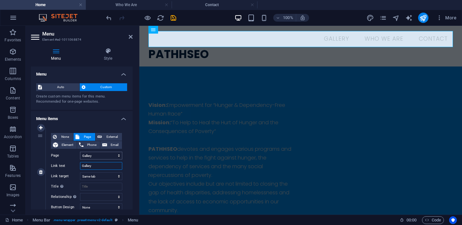
type input "Gallery"
click option "Gallery" at bounding box center [0, 0] width 0 height 0
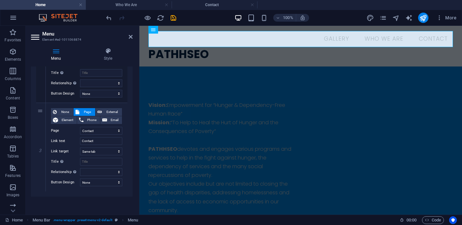
scroll to position [158, 0]
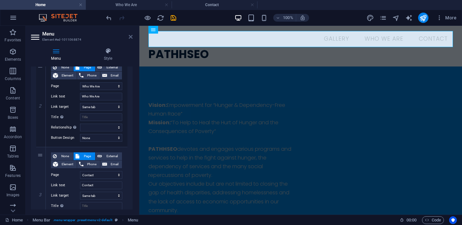
click at [130, 35] on icon at bounding box center [131, 36] width 4 height 5
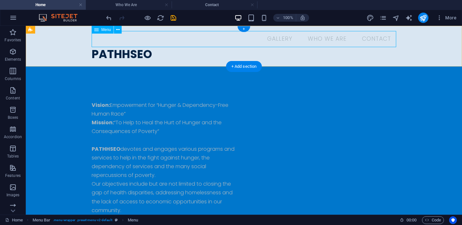
click at [283, 38] on nav "Gallery Who We Are Contact" at bounding box center [244, 39] width 305 height 16
click at [317, 37] on nav "Gallery Who We Are Contact" at bounding box center [244, 39] width 305 height 16
click at [320, 40] on nav "Gallery Who We Are Contact" at bounding box center [244, 39] width 305 height 16
click at [280, 37] on nav "Gallery Who We Are Contact" at bounding box center [244, 39] width 305 height 16
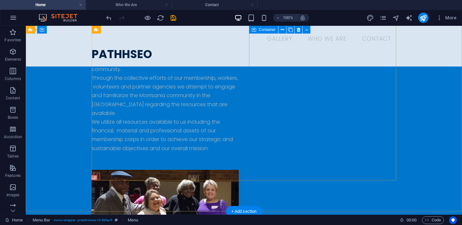
scroll to position [117, 0]
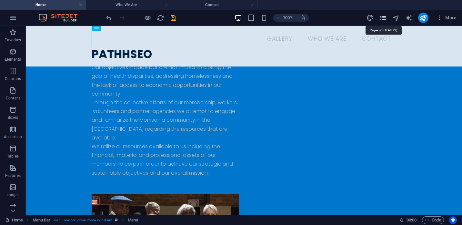
click at [384, 18] on icon "pages" at bounding box center [383, 17] width 7 height 7
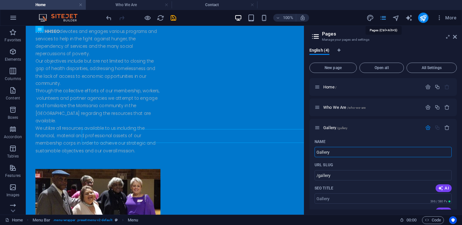
scroll to position [0, 0]
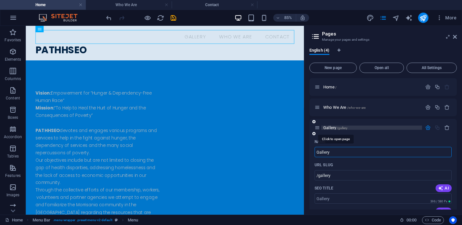
click at [340, 129] on span "/gallery" at bounding box center [342, 128] width 11 height 4
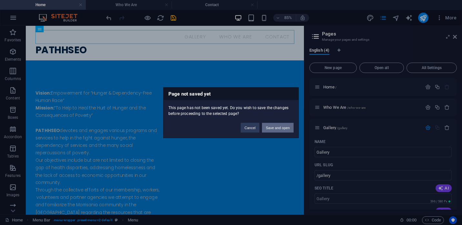
click at [269, 127] on button "Save and open" at bounding box center [278, 128] width 32 height 10
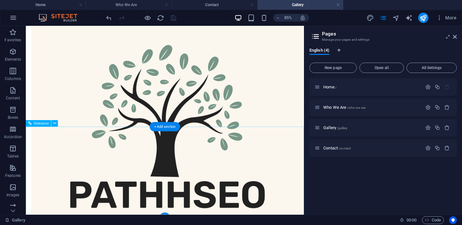
scroll to position [28, 0]
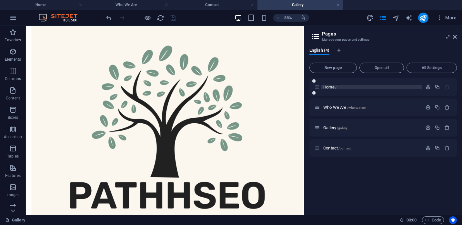
click at [327, 86] on span "Home /" at bounding box center [329, 87] width 13 height 5
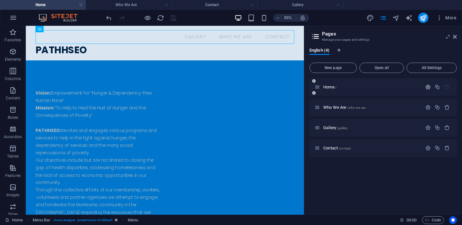
click at [430, 87] on icon "button" at bounding box center [427, 86] width 5 height 5
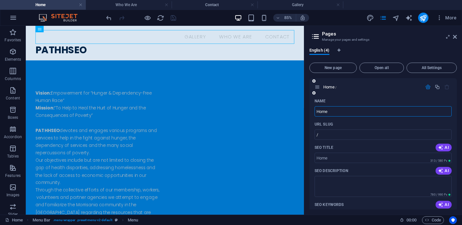
click at [331, 110] on input "Home" at bounding box center [383, 111] width 137 height 10
type input "Who We Are"
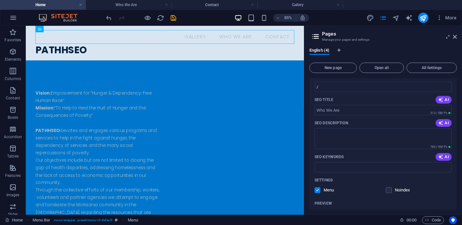
scroll to position [62, 0]
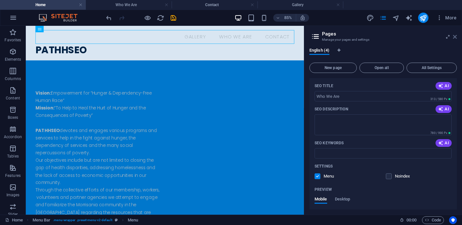
click at [455, 38] on icon at bounding box center [455, 36] width 4 height 5
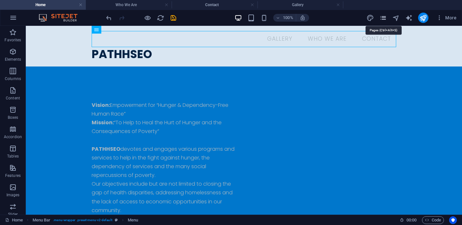
click at [384, 17] on icon "pages" at bounding box center [383, 17] width 7 height 7
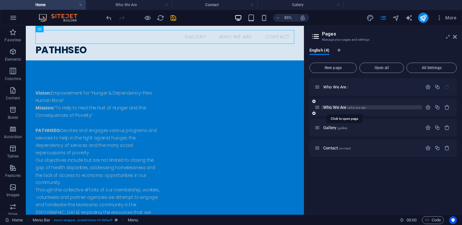
click at [329, 108] on span "Who We Are /who-we-are" at bounding box center [344, 107] width 42 height 5
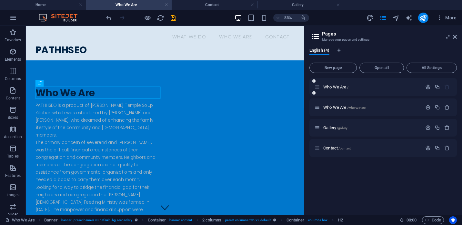
click at [331, 91] on div "Who We Are /" at bounding box center [368, 86] width 107 height 7
click at [332, 86] on span "Who We Are /" at bounding box center [335, 87] width 25 height 5
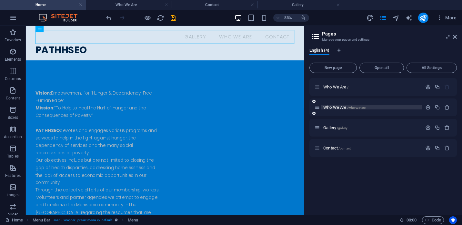
click at [330, 109] on span "Who We Are /who-we-are" at bounding box center [344, 107] width 42 height 5
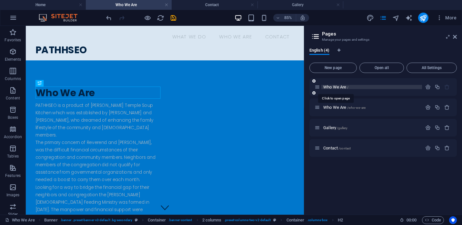
click at [333, 87] on span "Who We Are /" at bounding box center [335, 87] width 25 height 5
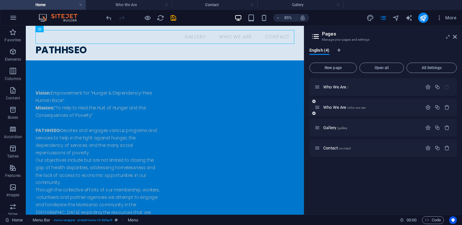
click at [335, 110] on div "Who We Are /who-we-are" at bounding box center [368, 107] width 107 height 7
click at [332, 86] on span "Who We Are /" at bounding box center [335, 87] width 25 height 5
click at [331, 107] on span "Who We Are /who-we-are" at bounding box center [344, 107] width 42 height 5
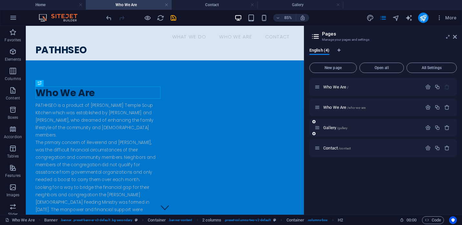
click at [330, 130] on div "Gallery /gallery" at bounding box center [368, 127] width 107 height 7
click at [332, 88] on span "Who We Are /" at bounding box center [335, 87] width 25 height 5
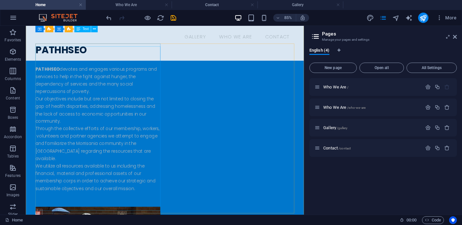
scroll to position [0, 0]
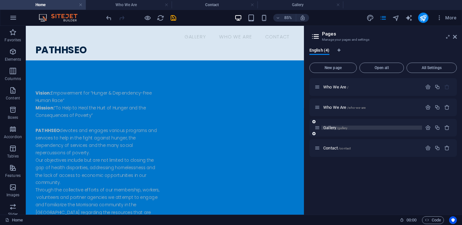
click at [333, 127] on span "Gallery /gallery" at bounding box center [335, 127] width 24 height 5
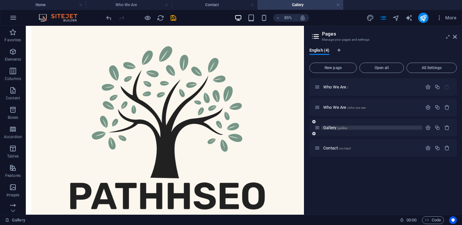
scroll to position [26, 0]
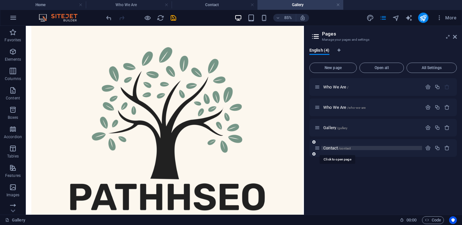
click at [328, 150] on span "Contact /contact" at bounding box center [336, 148] width 27 height 5
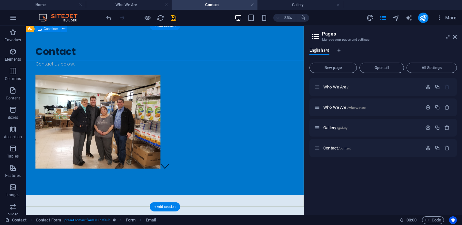
scroll to position [0, 0]
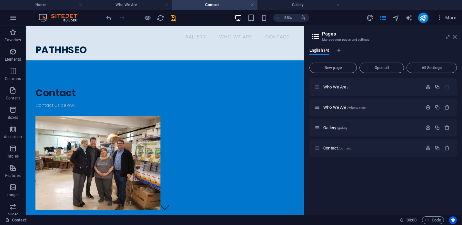
click at [455, 35] on icon at bounding box center [455, 36] width 4 height 5
